Goal: Task Accomplishment & Management: Use online tool/utility

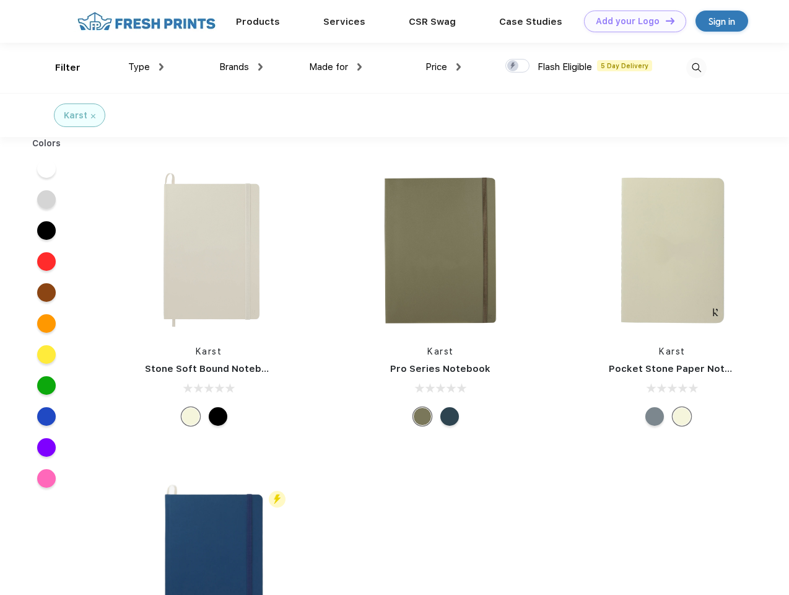
scroll to position [1, 0]
click at [630, 21] on link "Add your Logo Design Tool" at bounding box center [635, 22] width 102 height 22
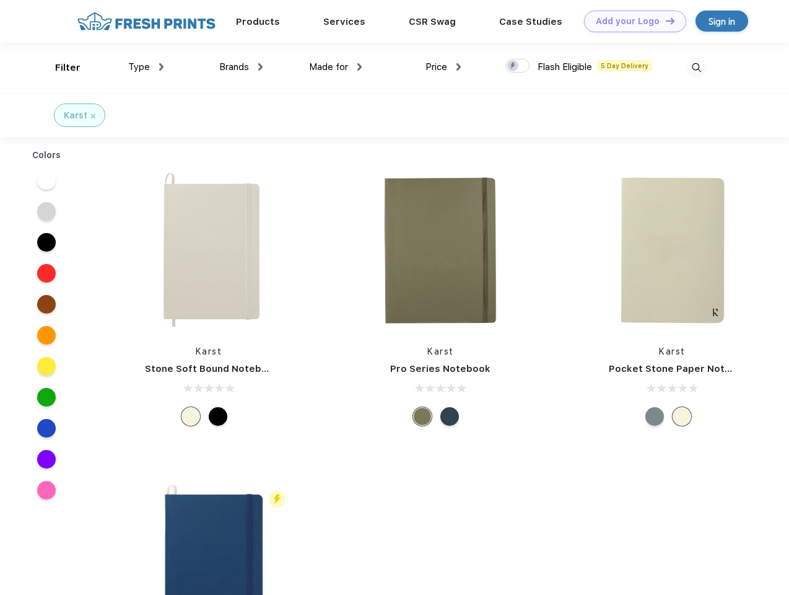
click at [0, 0] on div "Design Tool" at bounding box center [0, 0] width 0 height 0
click at [664, 20] on link "Add your Logo Design Tool" at bounding box center [635, 22] width 102 height 22
click at [59, 68] on div "Filter" at bounding box center [67, 68] width 25 height 14
click at [146, 67] on span "Type" at bounding box center [139, 66] width 22 height 11
click at [241, 67] on span "Brands" at bounding box center [234, 66] width 30 height 11
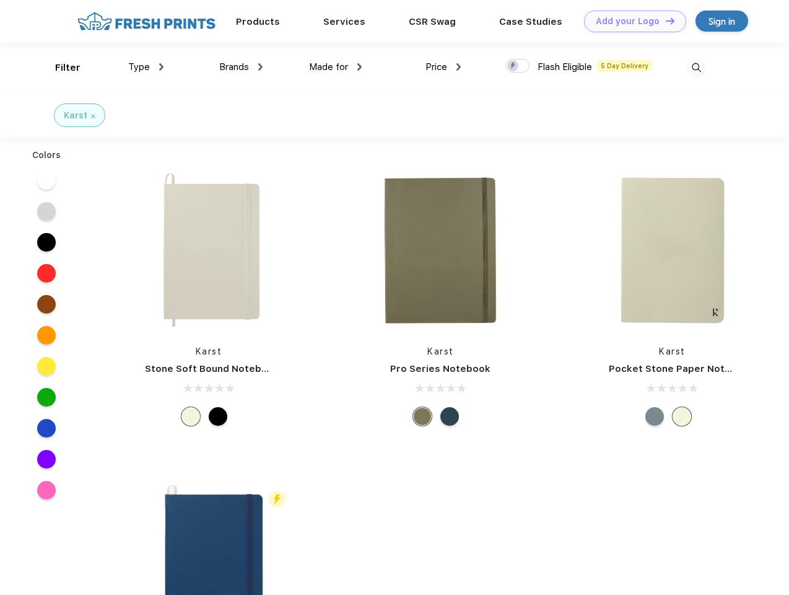
click at [336, 67] on span "Made for" at bounding box center [328, 66] width 39 height 11
click at [443, 67] on span "Price" at bounding box center [436, 66] width 22 height 11
click at [518, 66] on div at bounding box center [517, 66] width 24 height 14
click at [513, 66] on input "checkbox" at bounding box center [509, 62] width 8 height 8
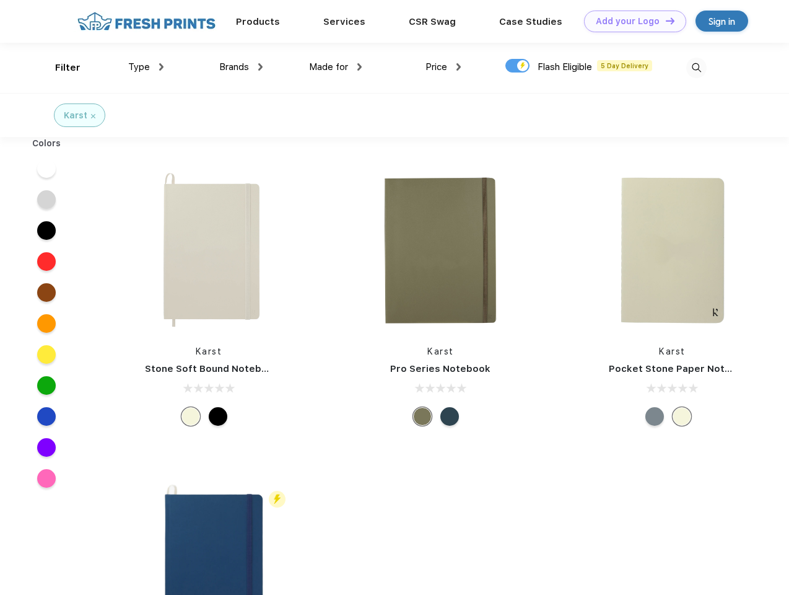
click at [696, 68] on img at bounding box center [696, 68] width 20 height 20
